Goal: Transaction & Acquisition: Purchase product/service

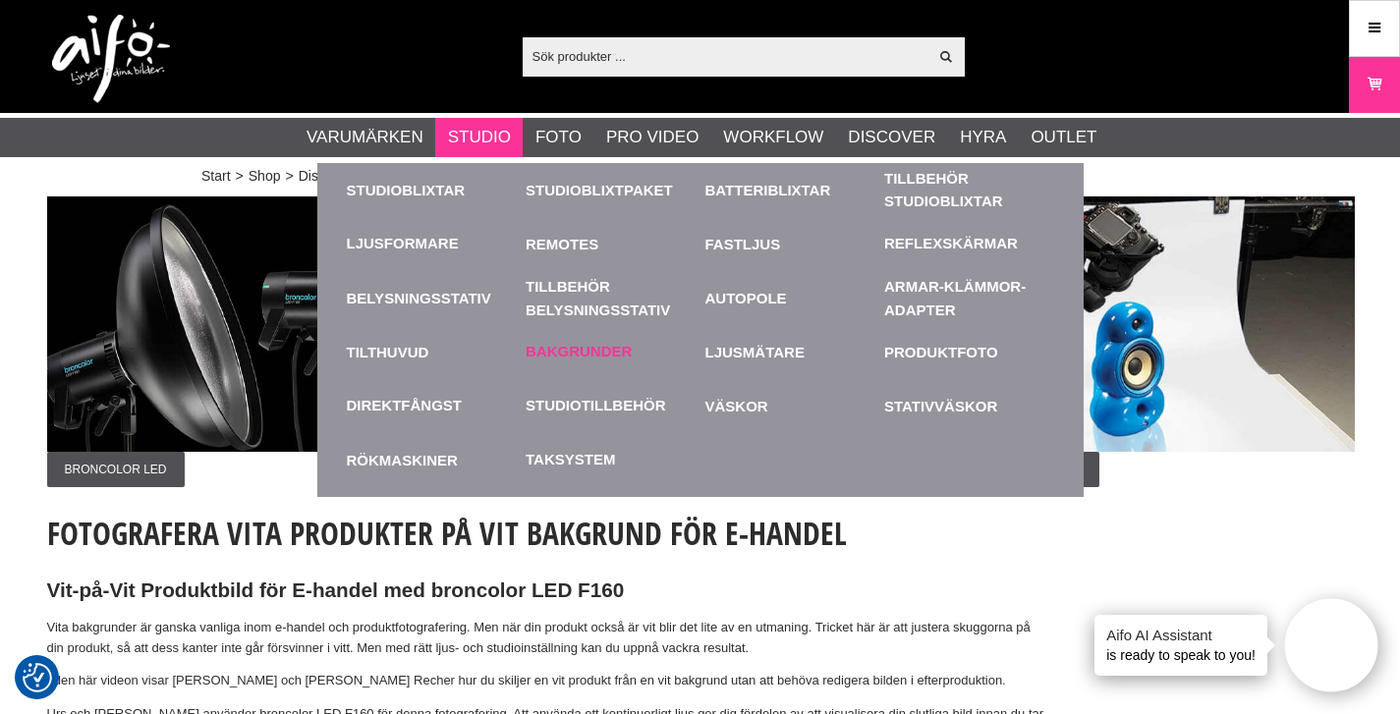
click at [581, 360] on link "Bakgrunder" at bounding box center [579, 352] width 106 height 23
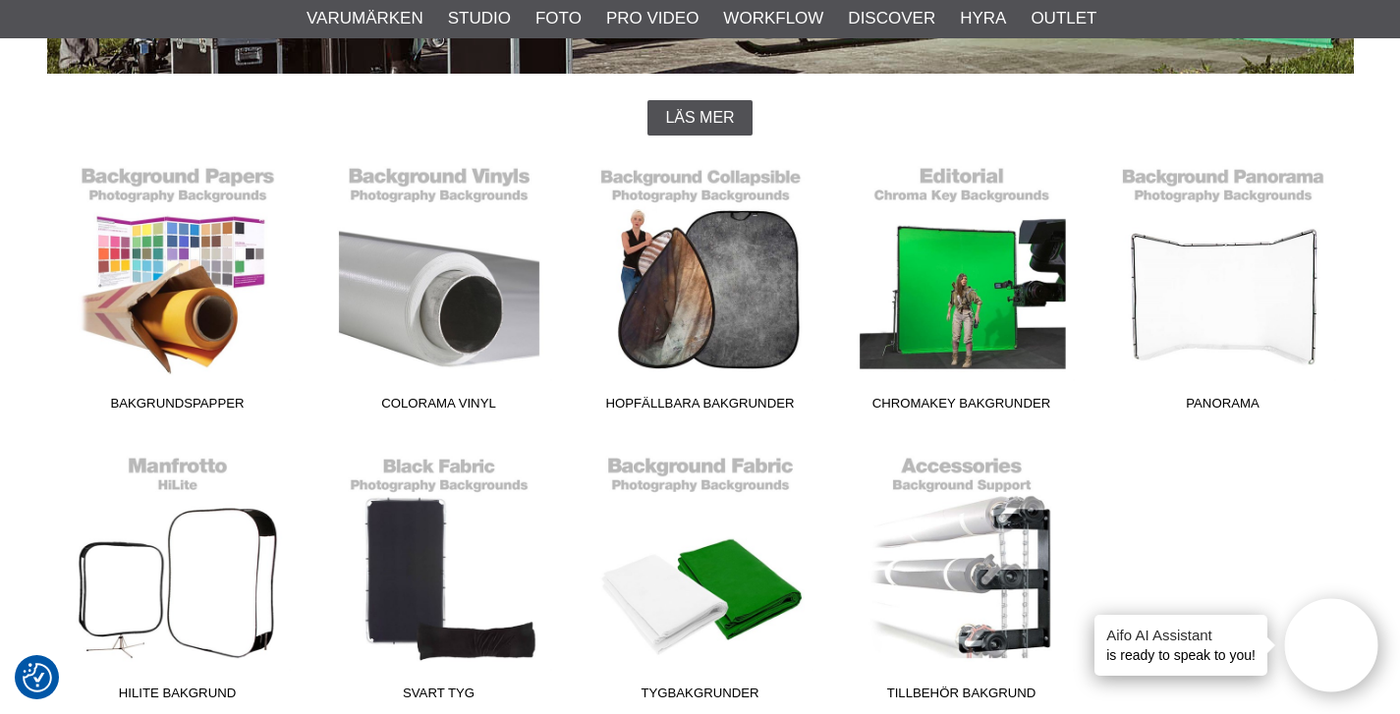
scroll to position [432, 0]
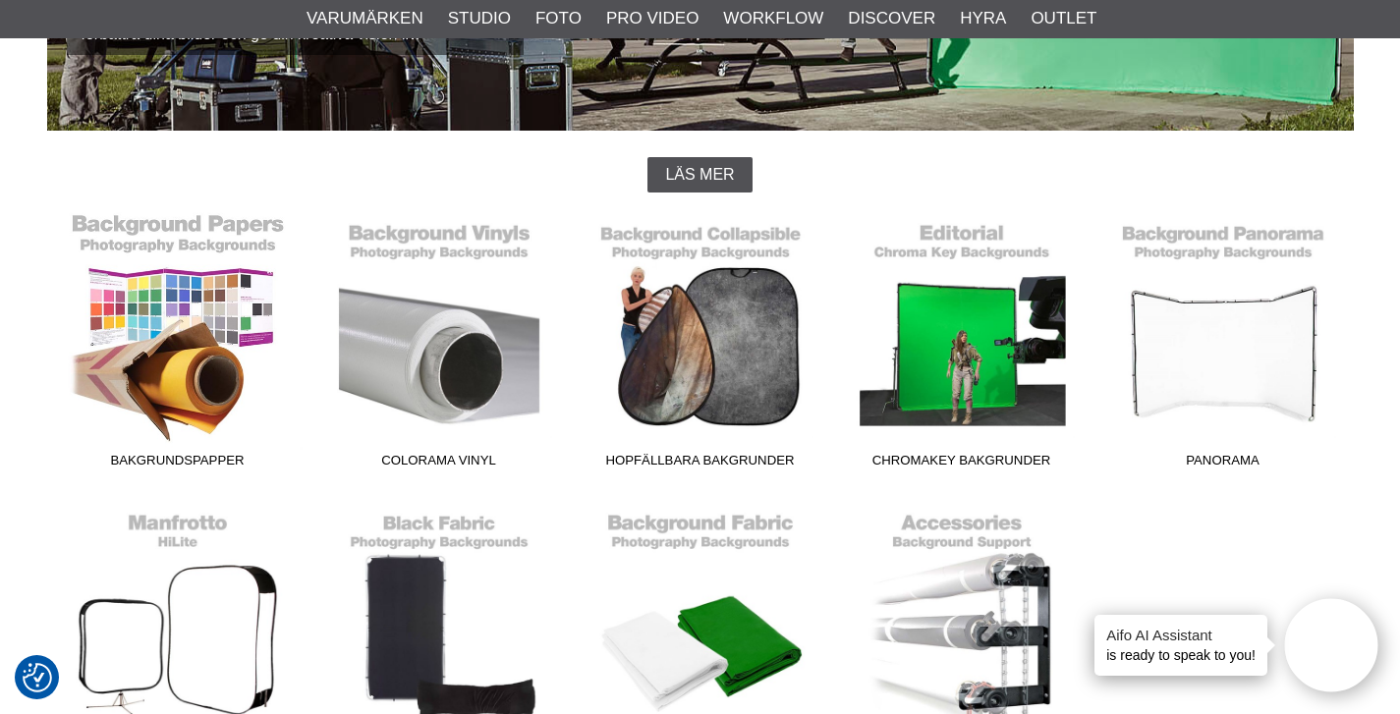
click at [171, 299] on link "Bakgrundspapper" at bounding box center [177, 344] width 261 height 265
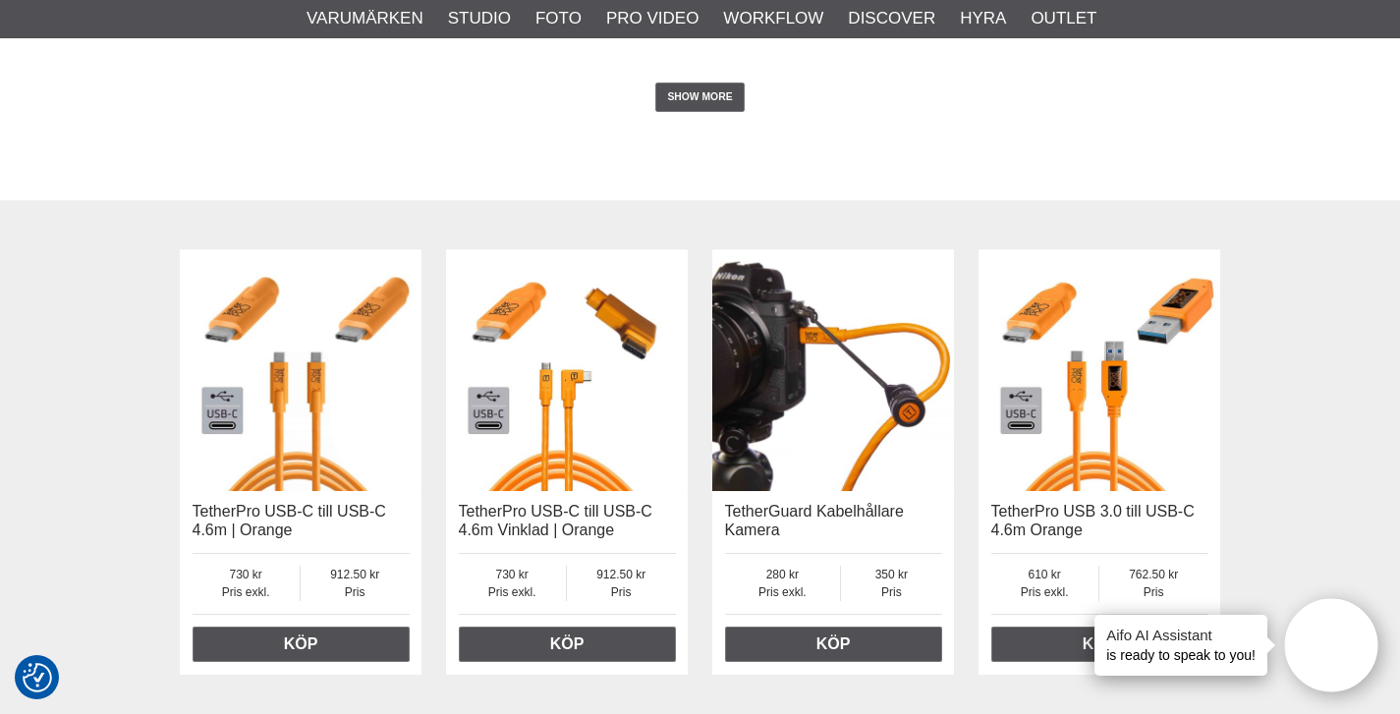
scroll to position [4042, 0]
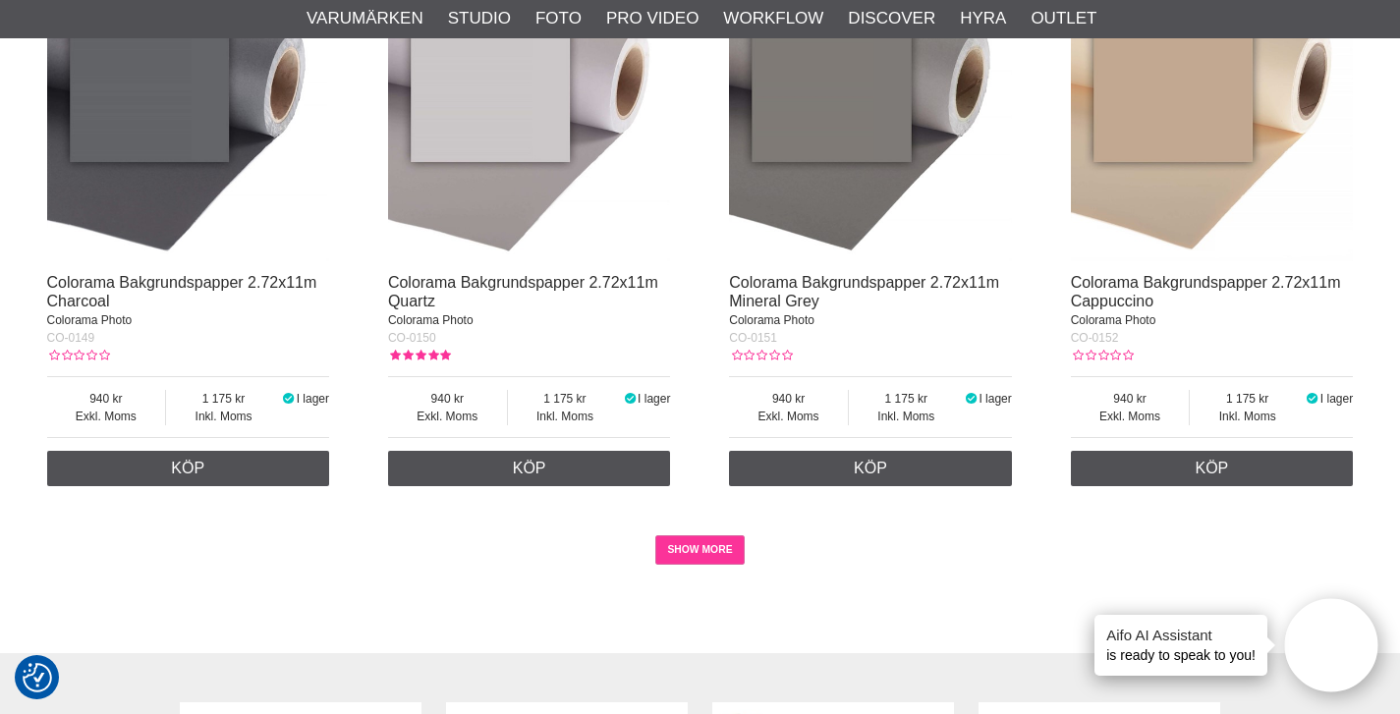
click at [680, 563] on link "SHOW MORE" at bounding box center [699, 549] width 89 height 29
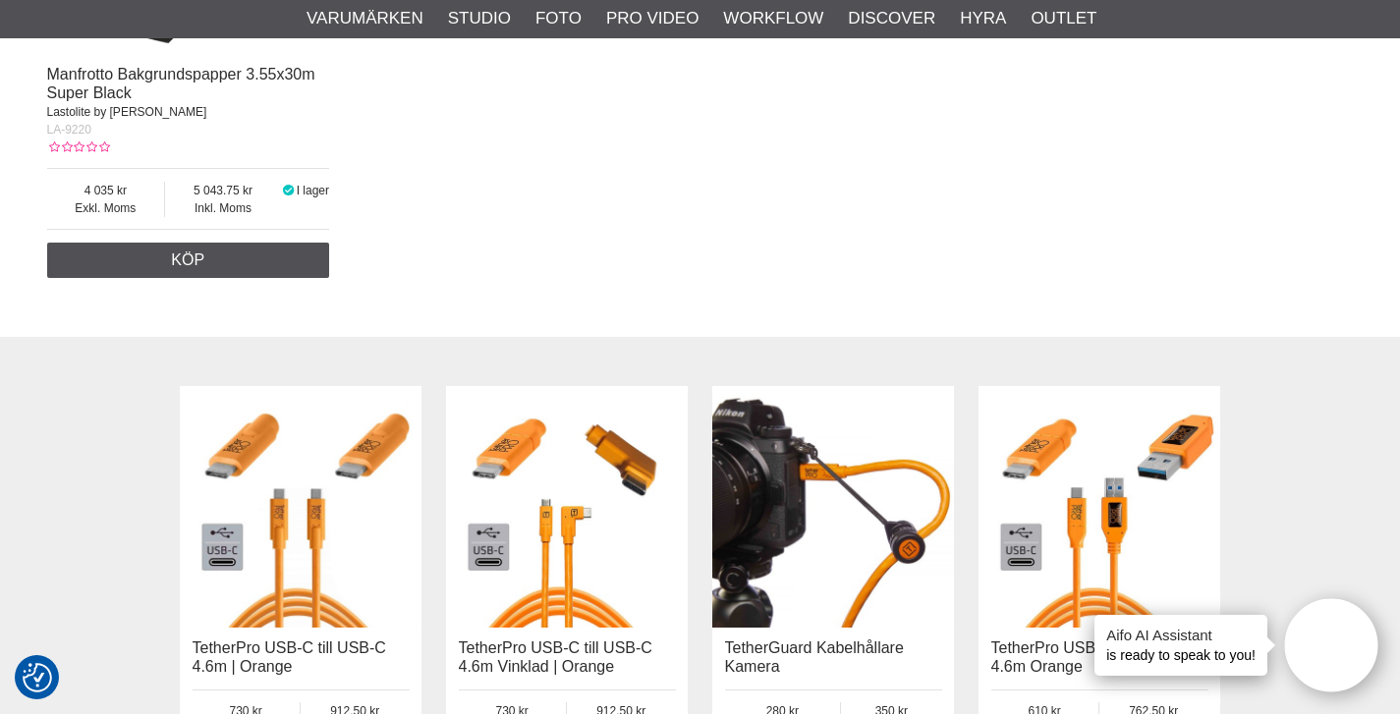
scroll to position [22687, 0]
